Goal: Information Seeking & Learning: Learn about a topic

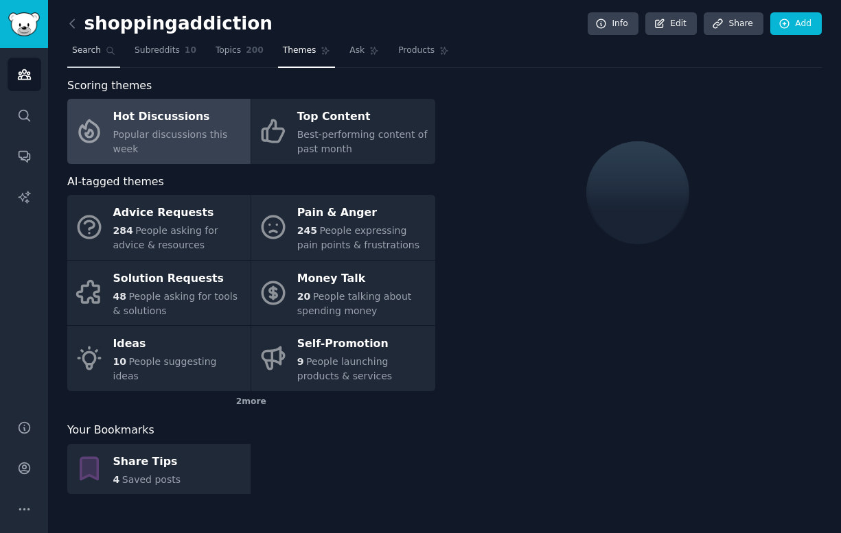
click at [86, 48] on span "Search" at bounding box center [86, 51] width 29 height 12
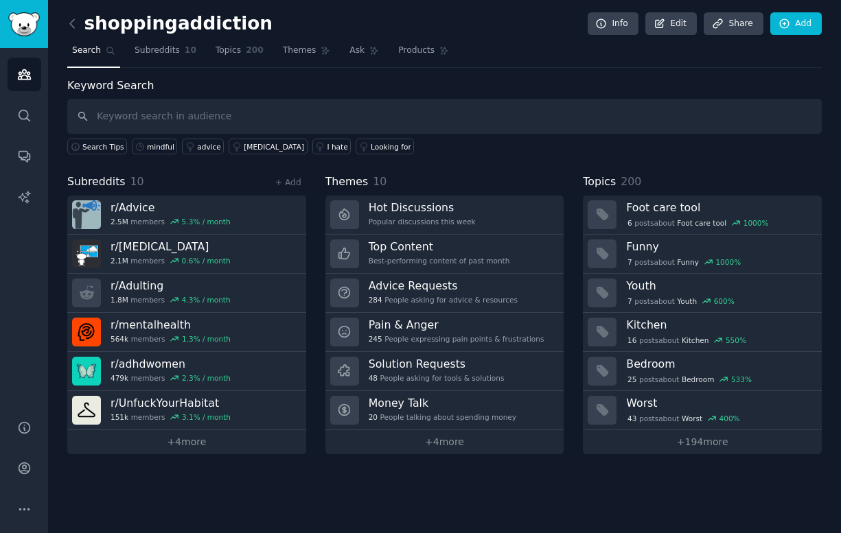
click at [188, 133] on input "text" at bounding box center [444, 116] width 754 height 35
click at [103, 143] on span "Search Tips" at bounding box center [103, 147] width 42 height 10
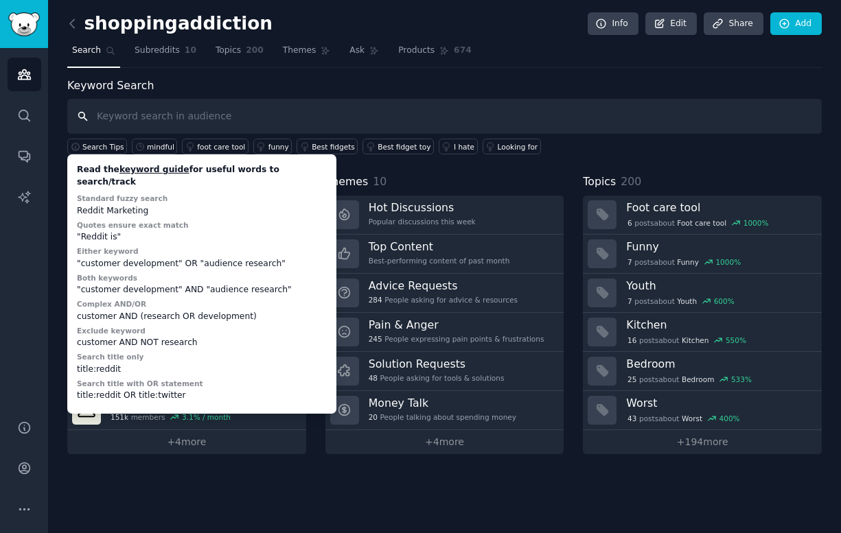
click at [161, 114] on input "text" at bounding box center [444, 116] width 754 height 35
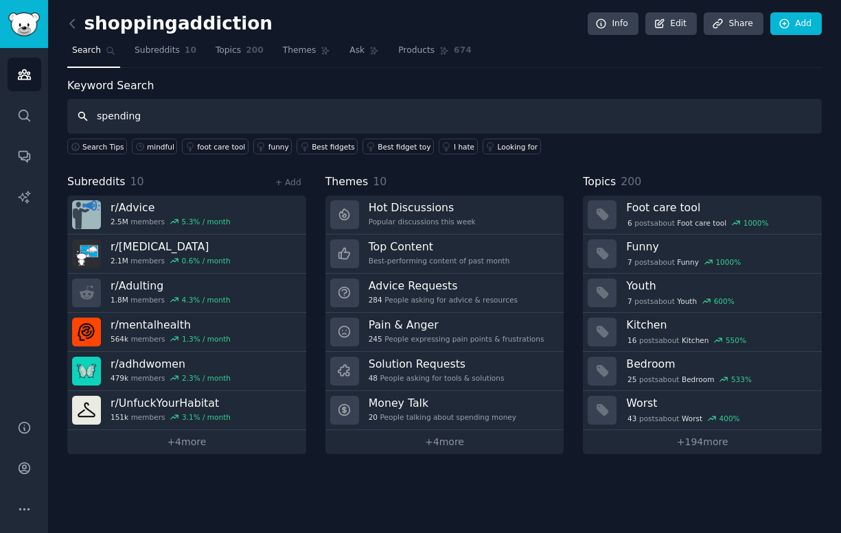
type input "spending"
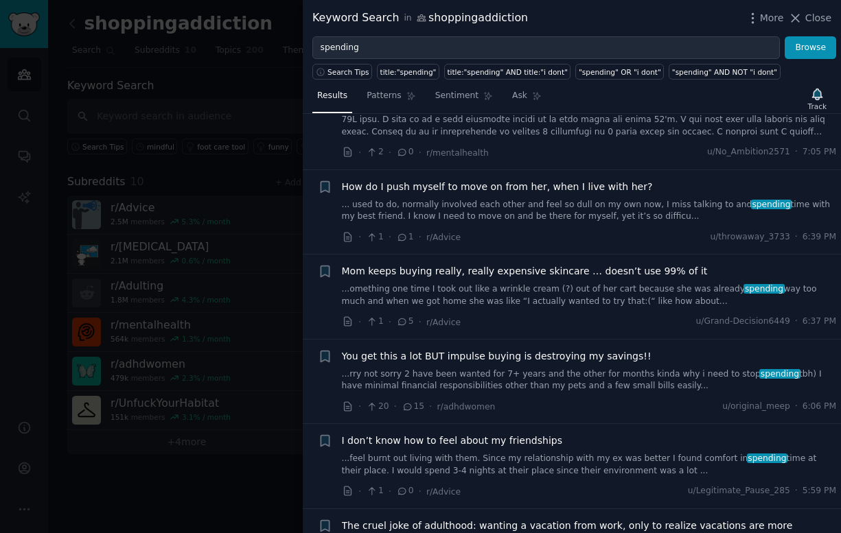
scroll to position [152, 0]
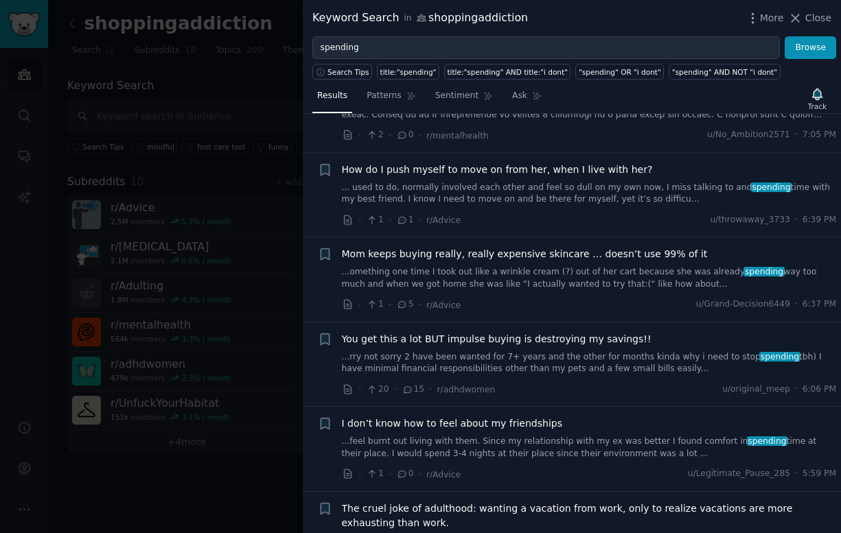
click at [488, 257] on span "Mom keeps buying really, really expensive skincare … doesn’t use 99% of it" at bounding box center [525, 254] width 366 height 14
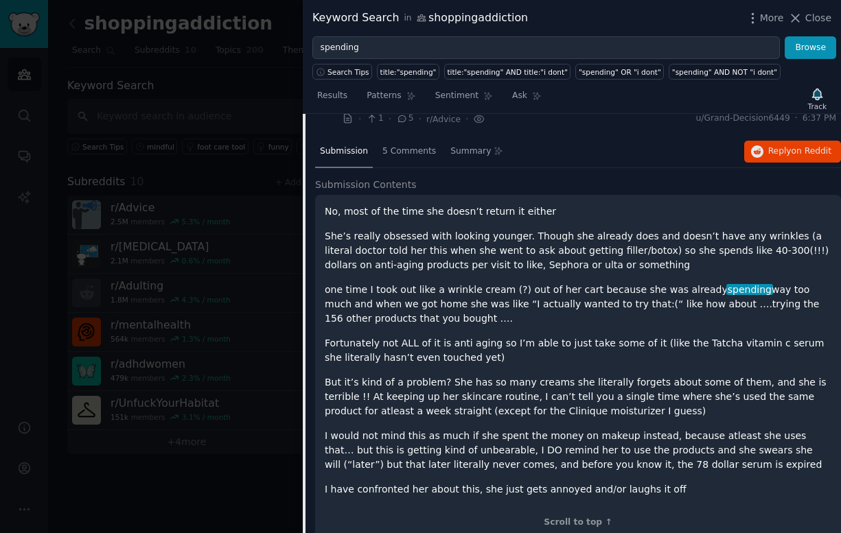
scroll to position [401, 0]
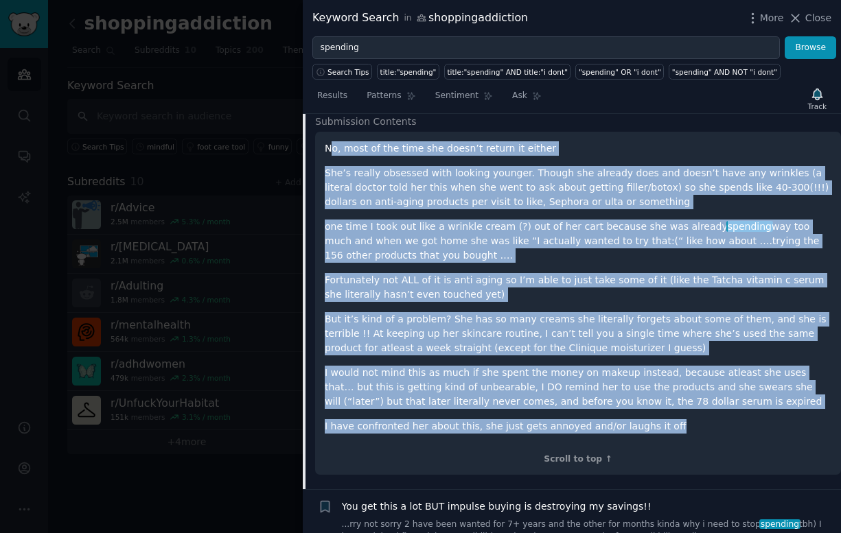
drag, startPoint x: 675, startPoint y: 432, endPoint x: 342, endPoint y: 152, distance: 435.0
click at [327, 143] on div "No, most of the time she doesn’t return it either She’s really obsessed with lo…" at bounding box center [578, 287] width 507 height 292
copy div "Lo, ipsu do sit amet con adipi’e seddoe te incidi Utl’e dolore magnaali enim ad…"
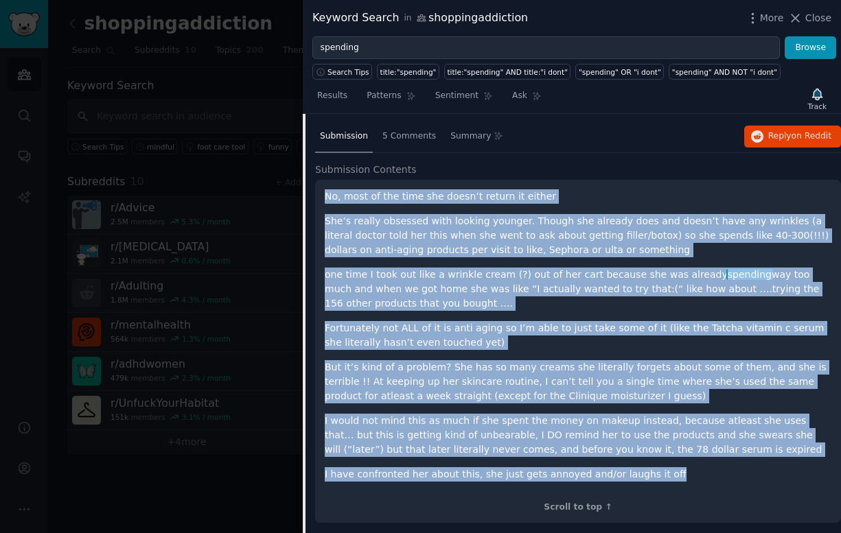
scroll to position [310, 0]
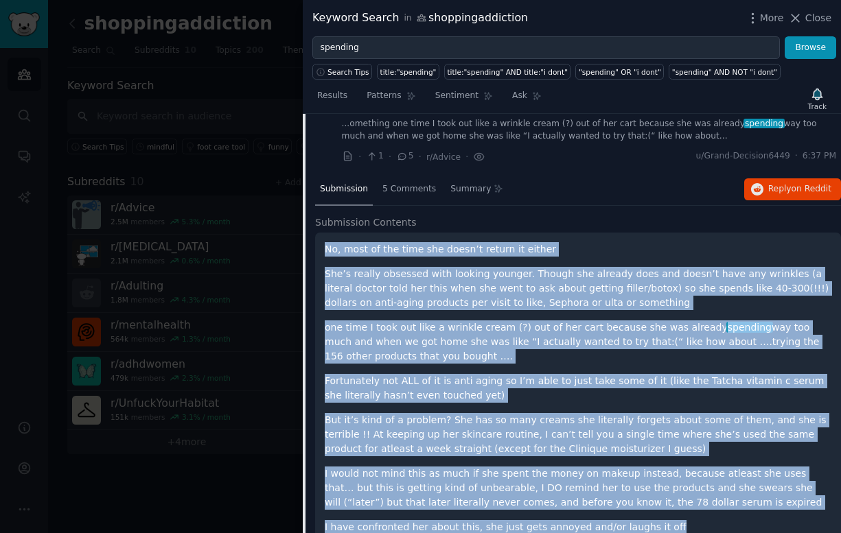
click at [496, 252] on p "No, most of the time she doesn’t return it either" at bounding box center [578, 249] width 507 height 14
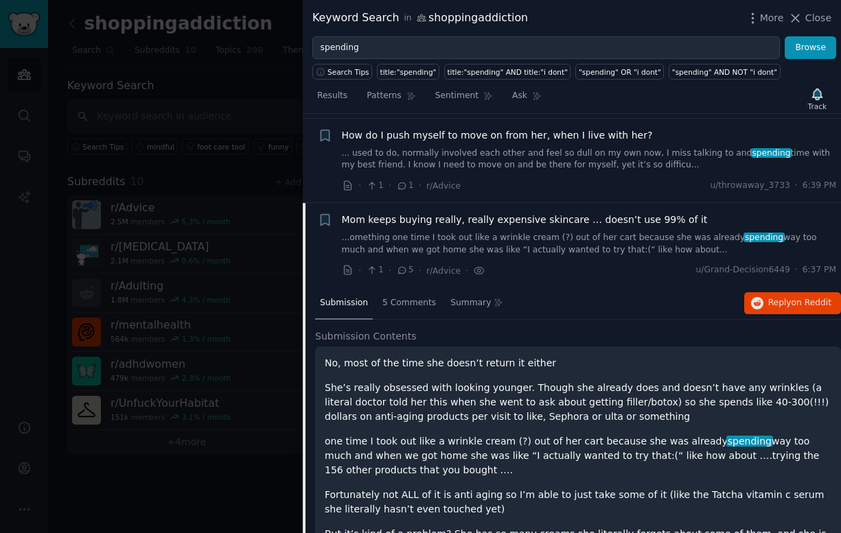
scroll to position [173, 0]
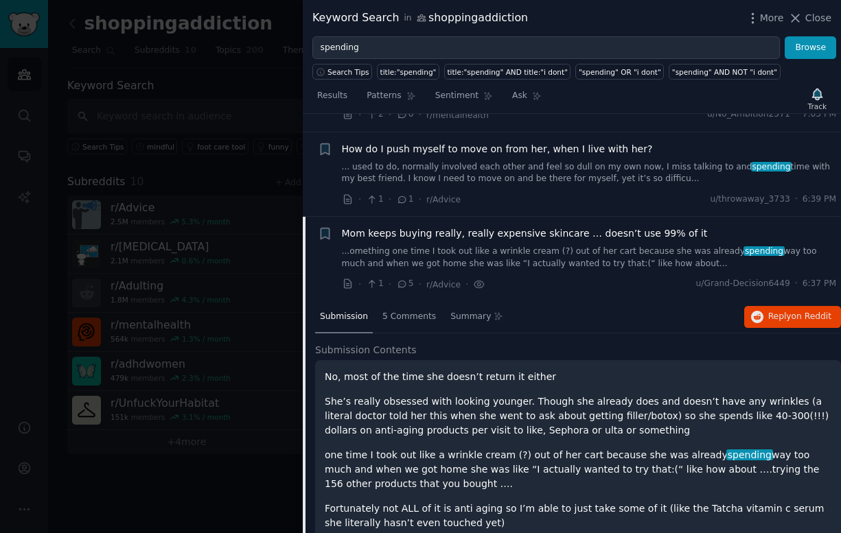
click at [660, 233] on span "Mom keeps buying really, really expensive skincare … doesn’t use 99% of it" at bounding box center [525, 233] width 366 height 14
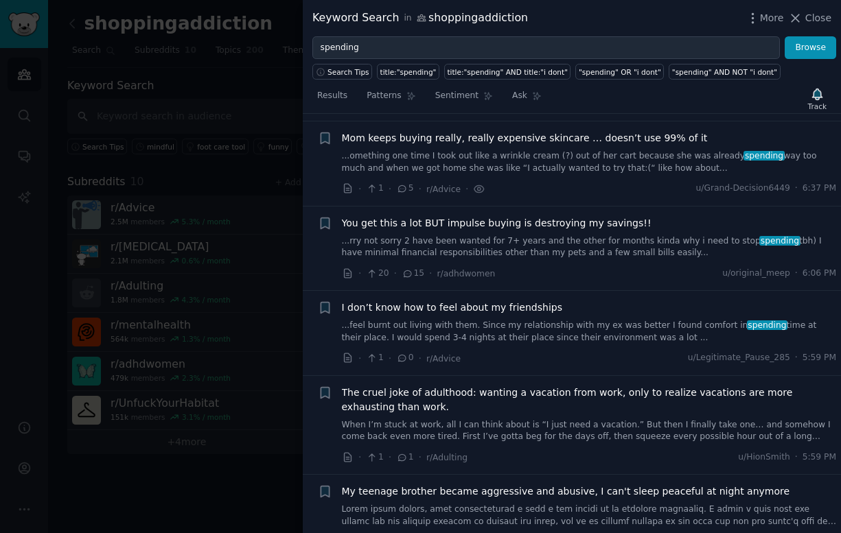
scroll to position [276, 0]
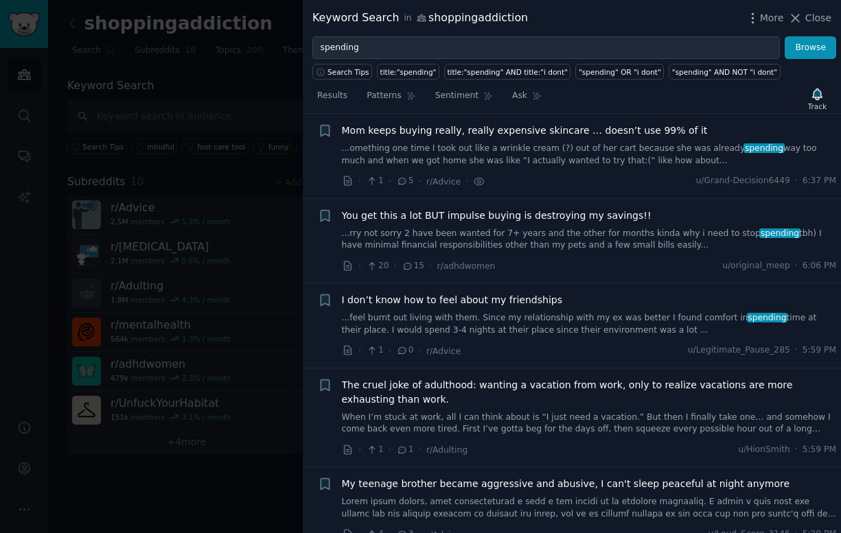
click at [535, 145] on link "...omething one time I took out like a wrinkle cream (?) out of her cart becaus…" at bounding box center [589, 155] width 495 height 24
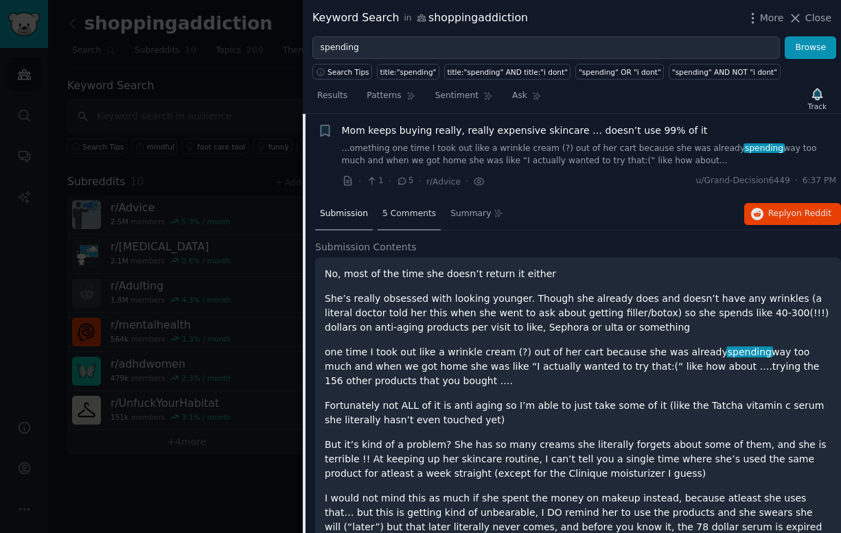
click at [412, 222] on div "5 Comments" at bounding box center [408, 214] width 63 height 33
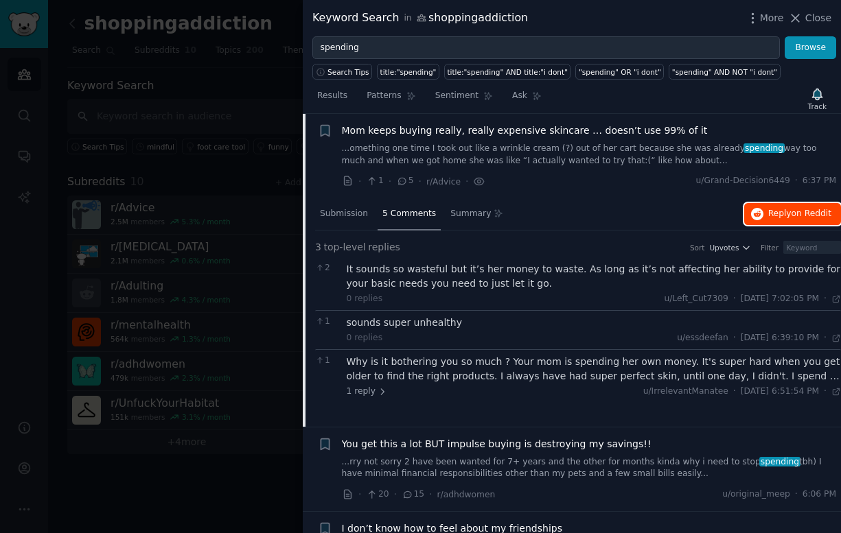
click at [769, 218] on span "Reply on Reddit" at bounding box center [799, 214] width 63 height 12
